Goal: Information Seeking & Learning: Find specific fact

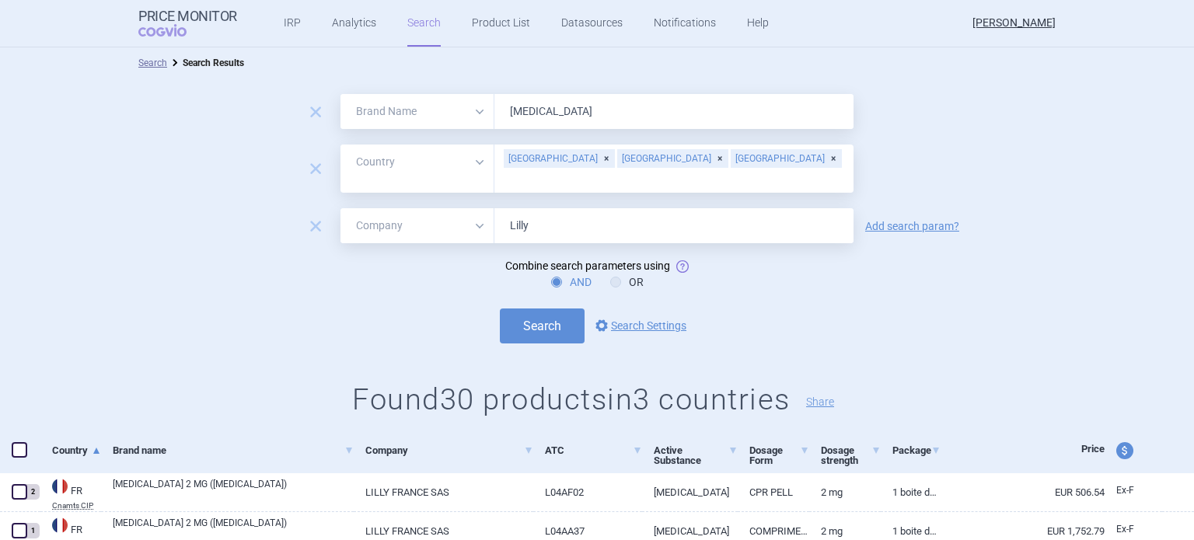
select select "brandName"
select select "country"
select select "mah"
drag, startPoint x: 568, startPoint y: 110, endPoint x: 481, endPoint y: 102, distance: 88.3
click at [481, 102] on div "All Brand Name ATC Company Active Substance Country Newer than [MEDICAL_DATA]" at bounding box center [597, 111] width 513 height 35
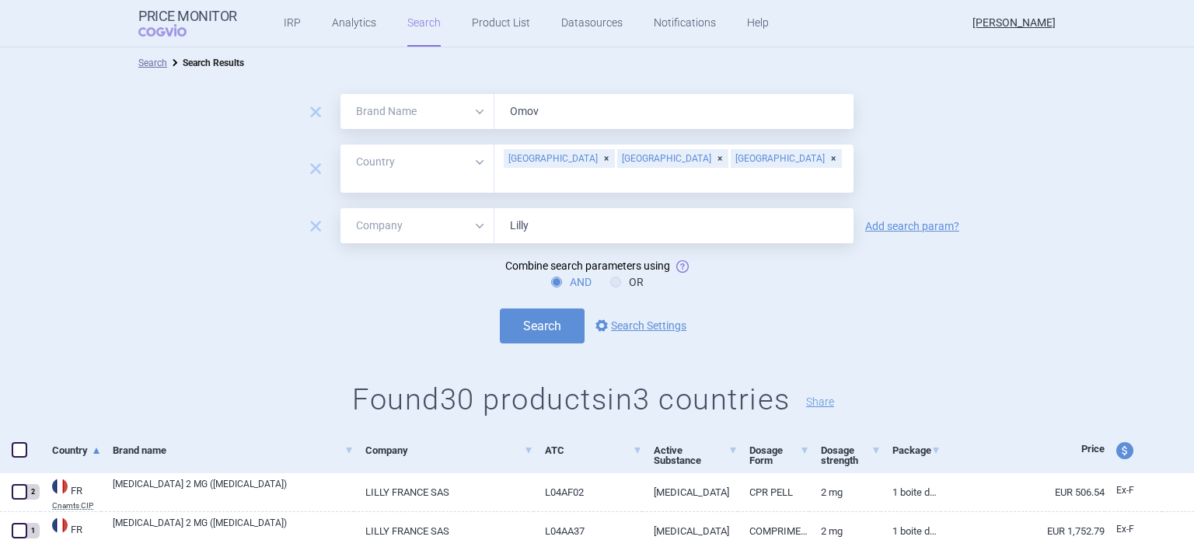
click at [523, 114] on input "Omov" at bounding box center [674, 111] width 359 height 35
type input "Omvoh"
click at [538, 163] on div "[GEOGRAPHIC_DATA]" at bounding box center [559, 158] width 111 height 19
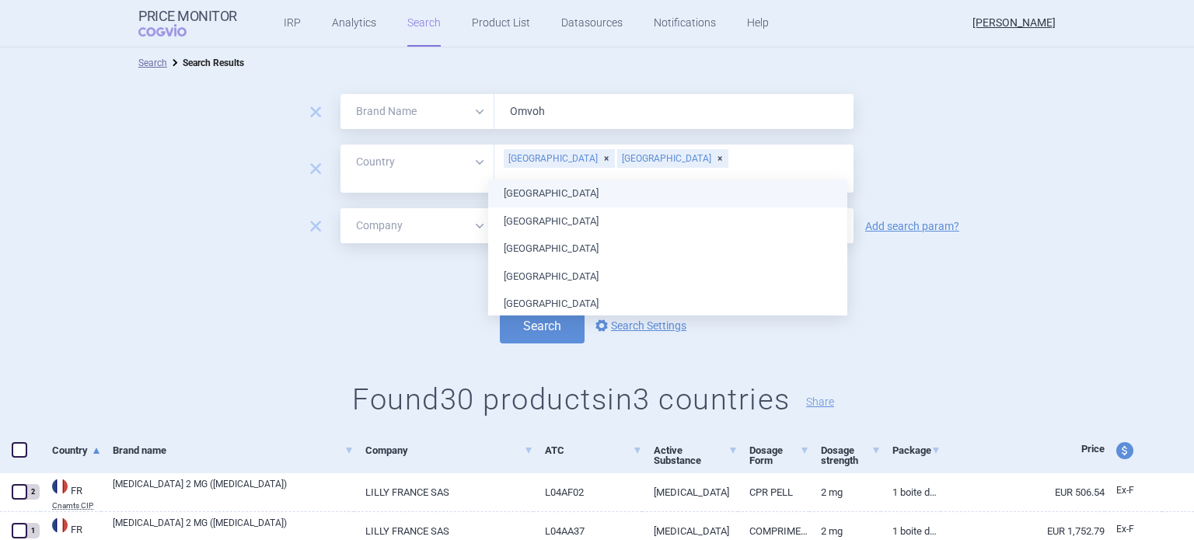
click at [544, 163] on div "[GEOGRAPHIC_DATA]" at bounding box center [559, 158] width 111 height 19
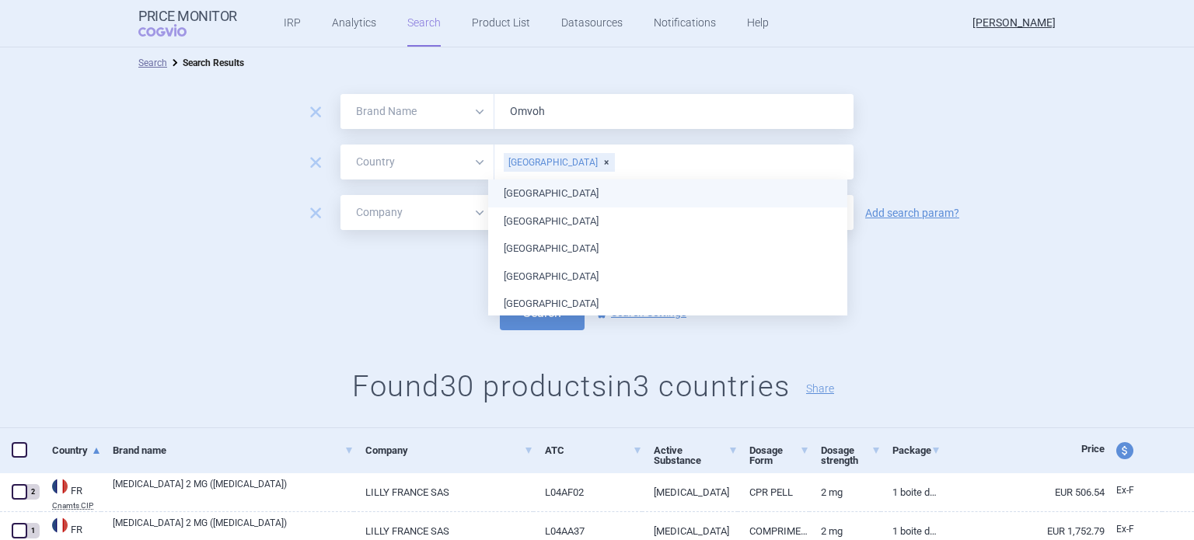
click at [545, 164] on div "[GEOGRAPHIC_DATA]" at bounding box center [559, 162] width 111 height 19
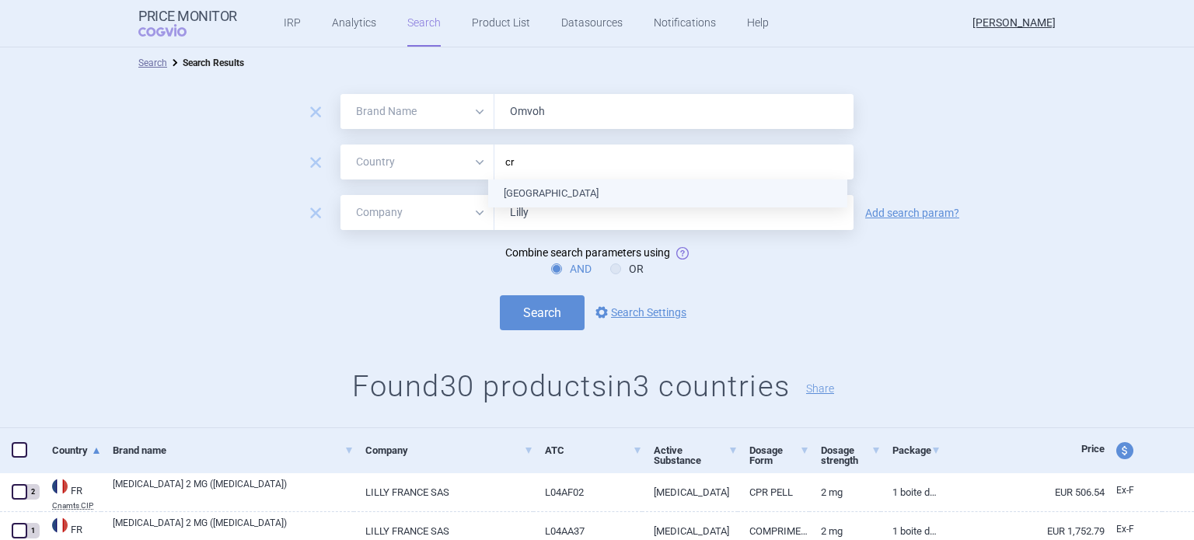
type input "cro"
click at [534, 194] on ul "[GEOGRAPHIC_DATA]" at bounding box center [667, 194] width 359 height 28
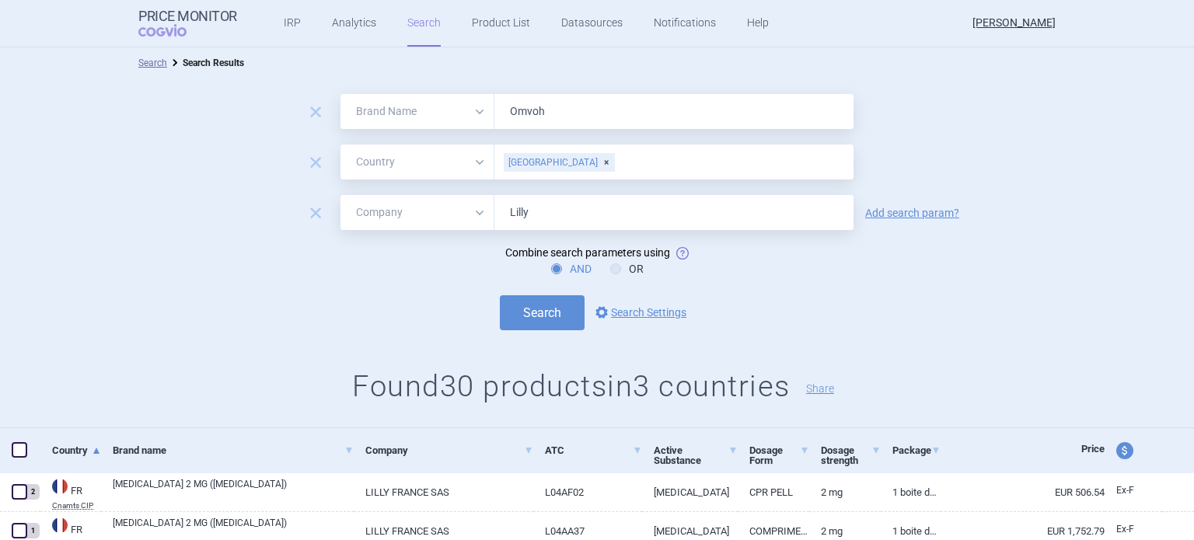
click at [1003, 114] on div "remove All Brand Name ATC Company Active Substance Country Newer than Omvoh" at bounding box center [597, 111] width 1194 height 35
click at [540, 308] on button "Search" at bounding box center [542, 312] width 85 height 35
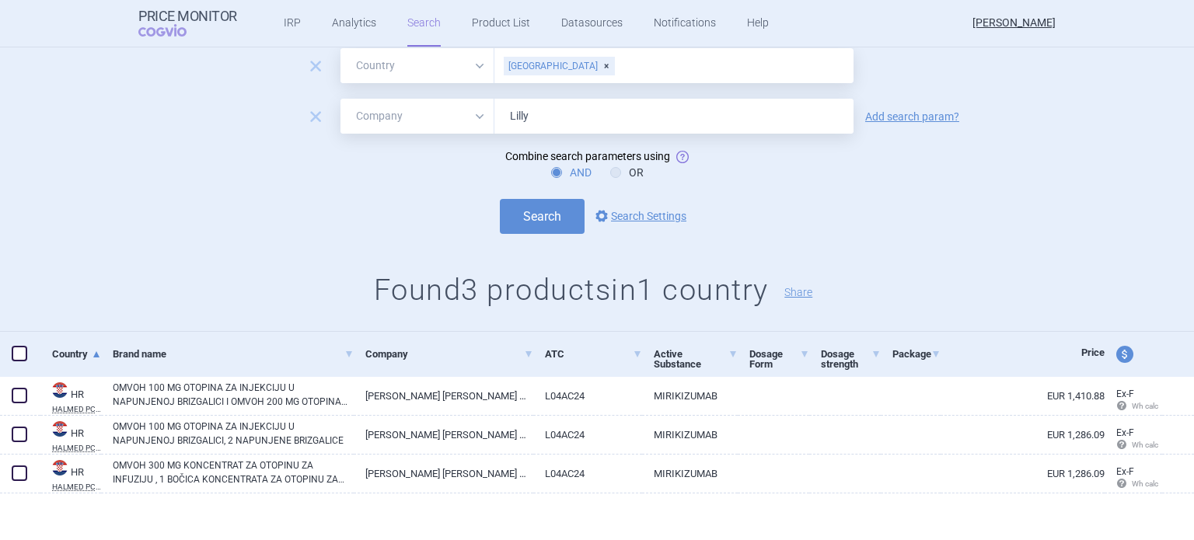
scroll to position [100, 0]
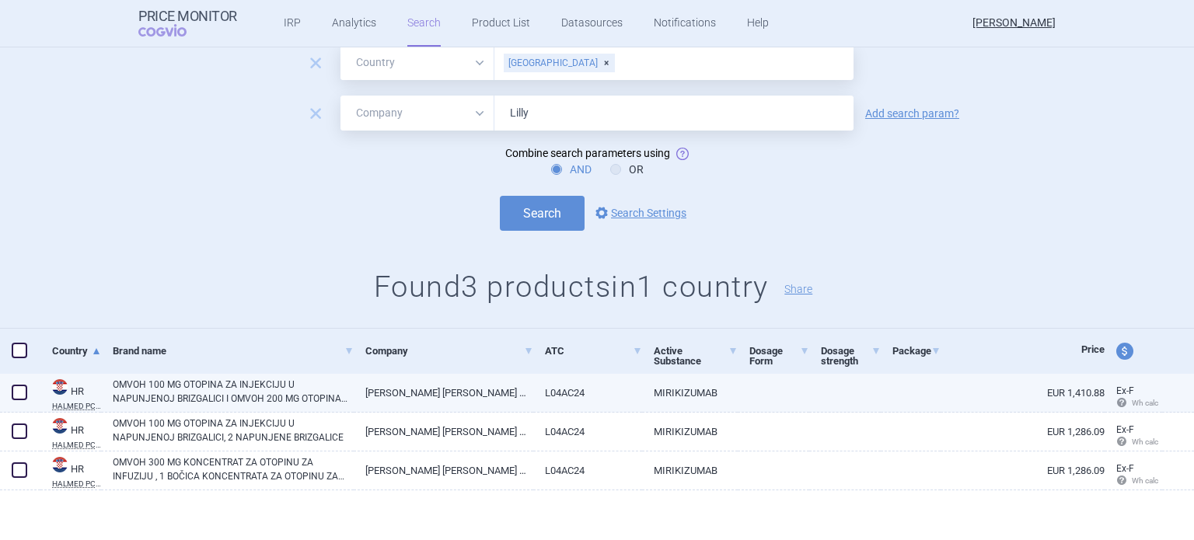
click at [439, 389] on link "[PERSON_NAME] [PERSON_NAME] NEDERLAND B.V." at bounding box center [443, 393] width 179 height 38
select select "EUR"
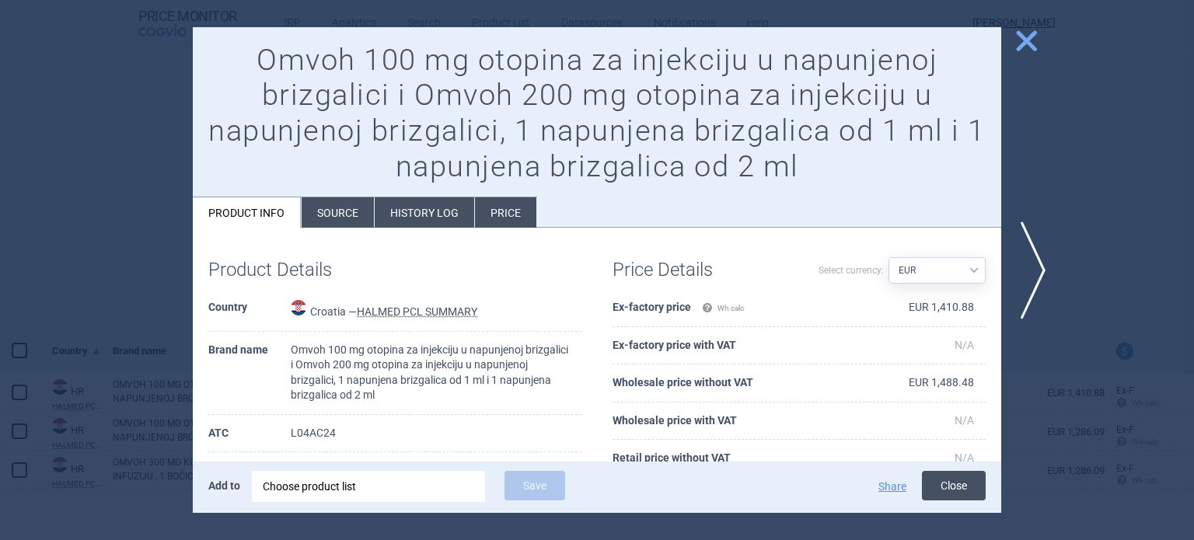
click at [972, 481] on button "Close" at bounding box center [954, 486] width 64 height 30
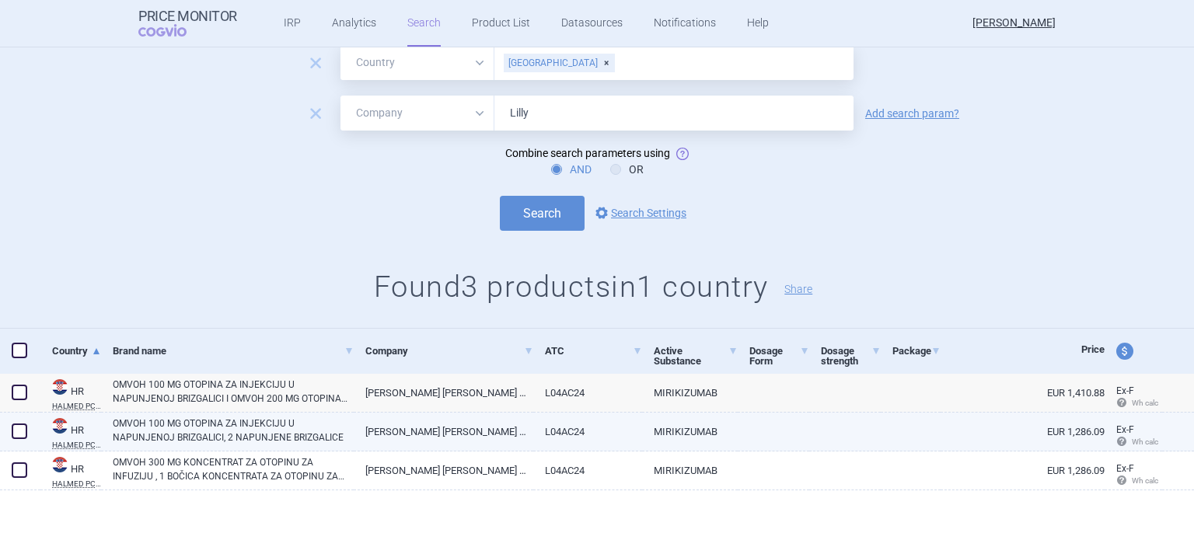
click at [289, 433] on link "OMVOH 100 MG OTOPINA ZA INJEKCIJU U NAPUNJENOJ BRIZGALICI, 2 NAPUNJENE BRIZGALI…" at bounding box center [233, 431] width 241 height 28
select select "EUR"
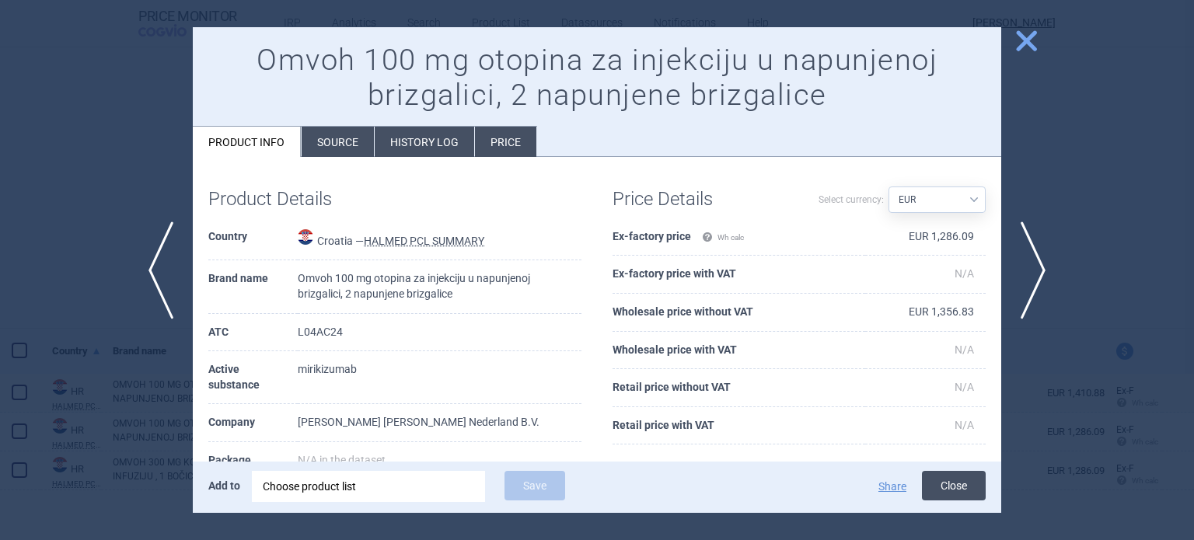
click at [964, 493] on button "Close" at bounding box center [954, 486] width 64 height 30
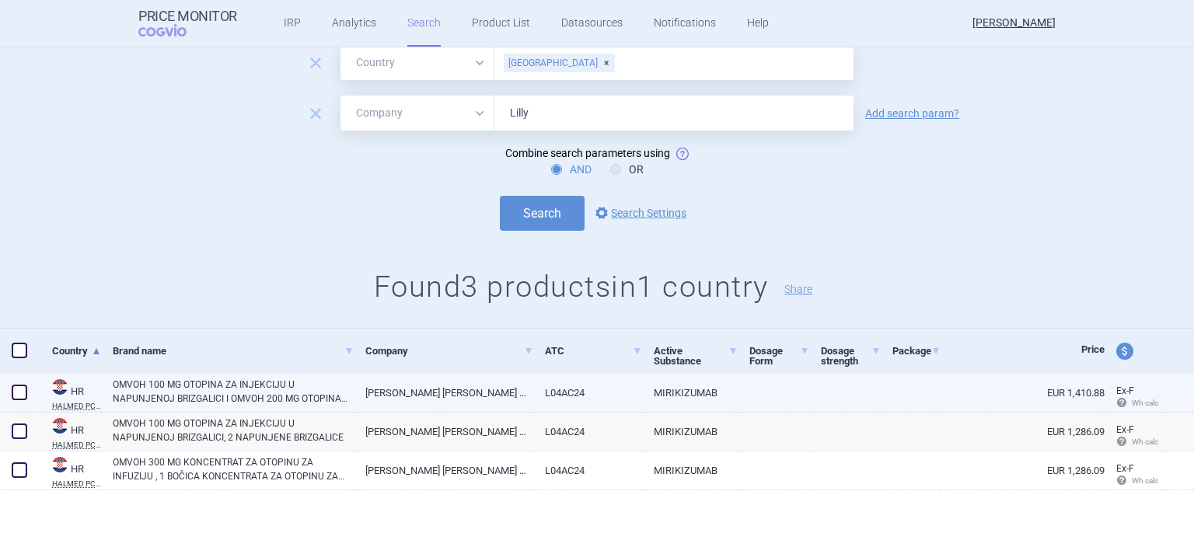
click at [264, 386] on link "OMVOH 100 MG OTOPINA ZA INJEKCIJU U NAPUNJENOJ BRIZGALICI I OMVOH 200 MG OTOPIN…" at bounding box center [233, 392] width 241 height 28
select select "EUR"
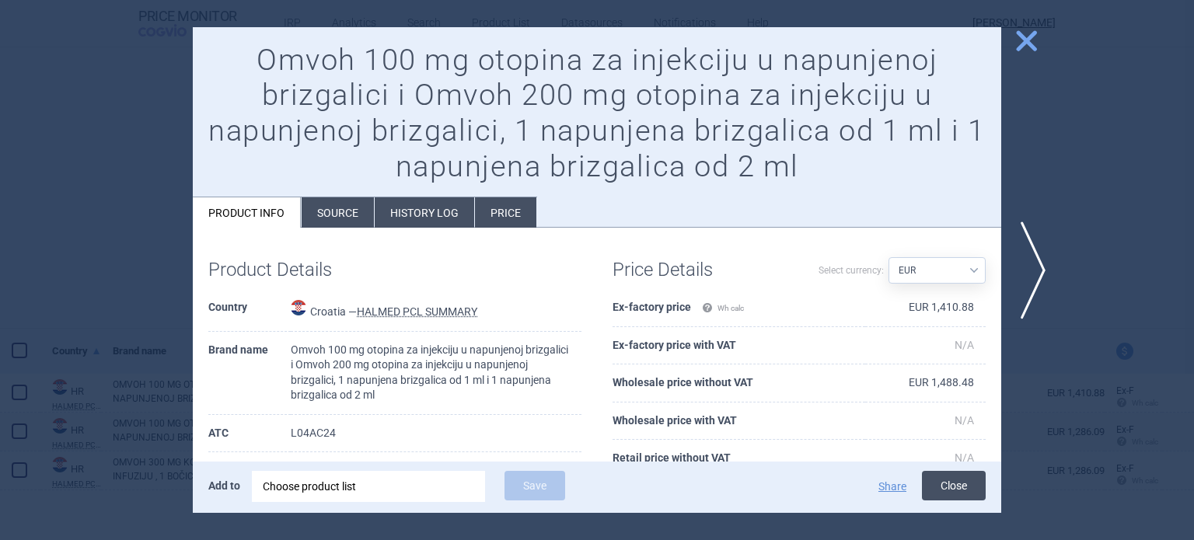
click at [942, 488] on button "Close" at bounding box center [954, 486] width 64 height 30
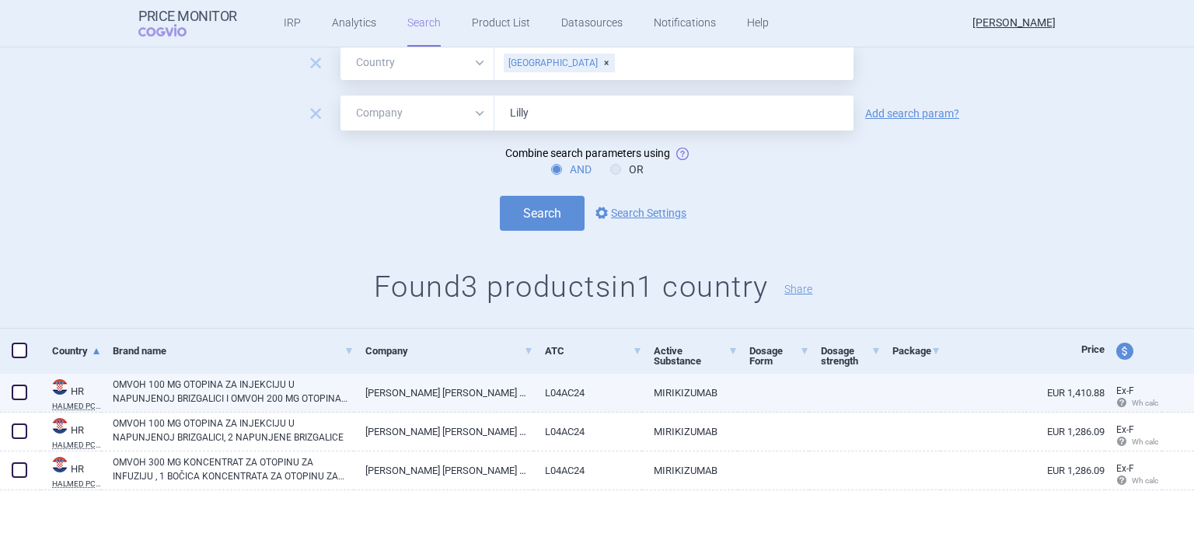
click at [391, 394] on link "[PERSON_NAME] [PERSON_NAME] NEDERLAND B.V." at bounding box center [443, 393] width 179 height 38
select select "EUR"
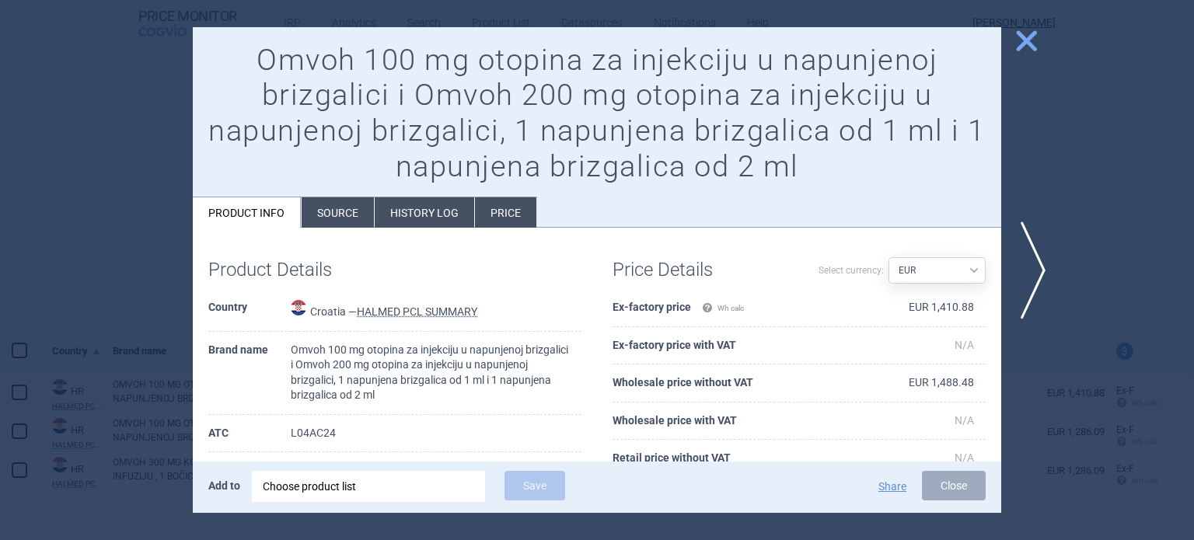
click at [435, 218] on li "History log" at bounding box center [425, 212] width 100 height 30
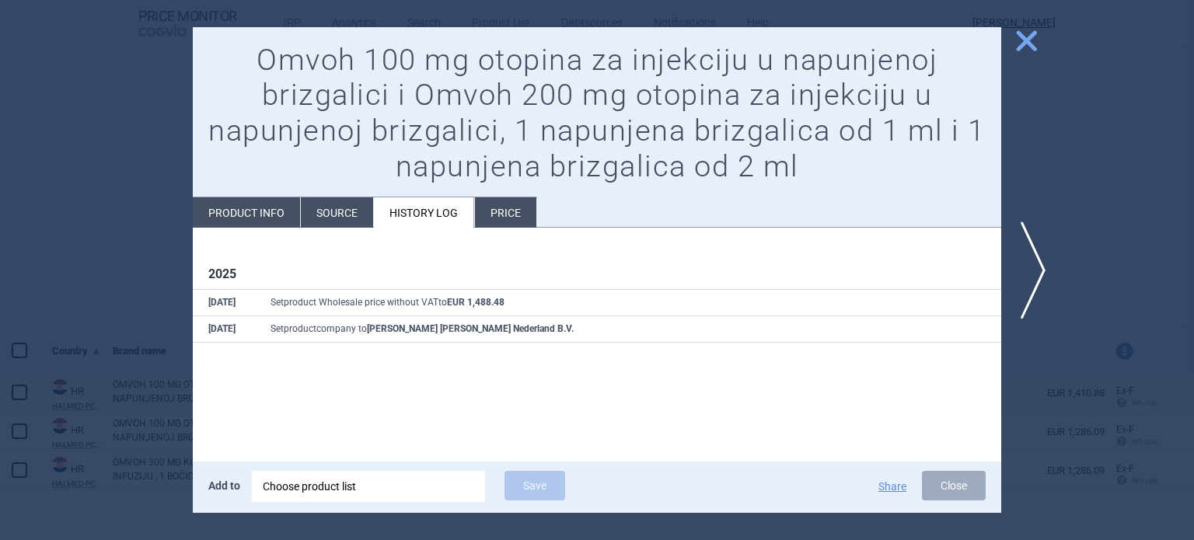
click at [267, 214] on li "Product info" at bounding box center [246, 212] width 107 height 30
select select "EUR"
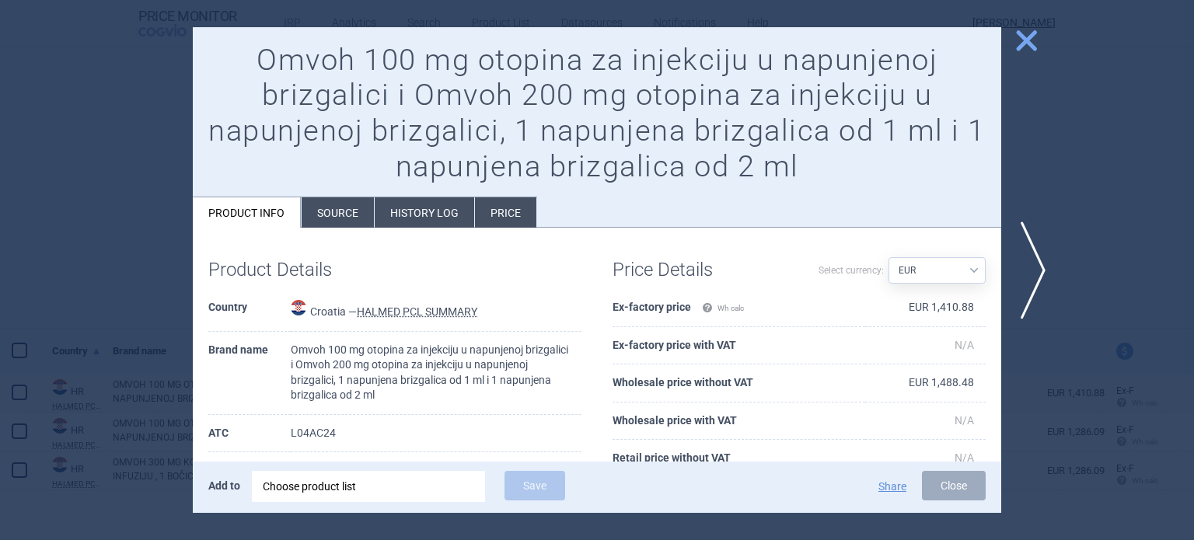
click at [1030, 37] on span "close" at bounding box center [1026, 40] width 27 height 27
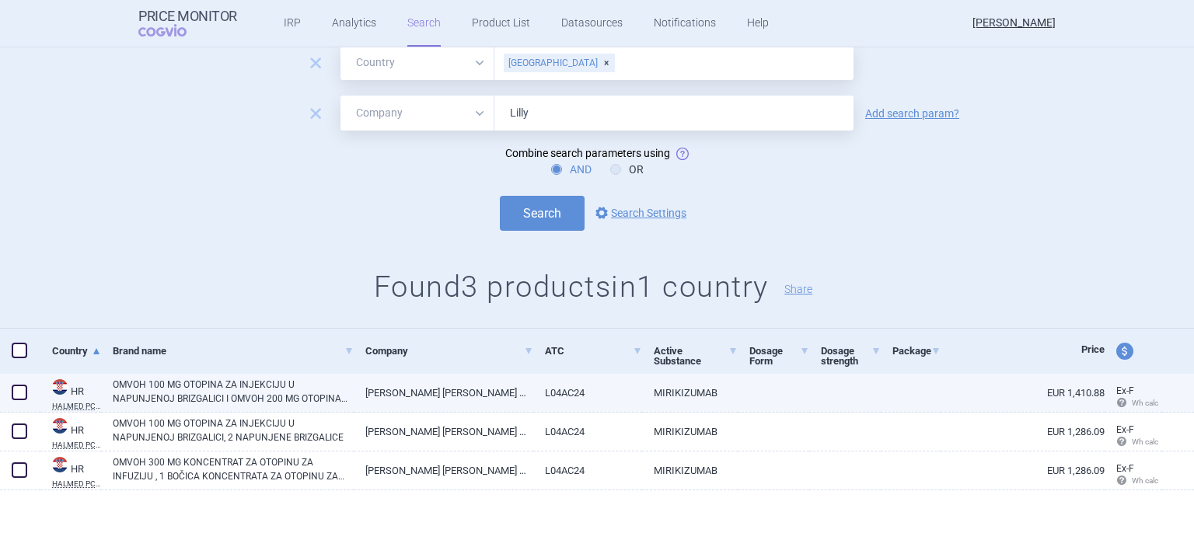
click at [366, 392] on link "[PERSON_NAME] [PERSON_NAME] NEDERLAND B.V." at bounding box center [443, 393] width 179 height 38
select select "EUR"
